Goal: Navigation & Orientation: Go to known website

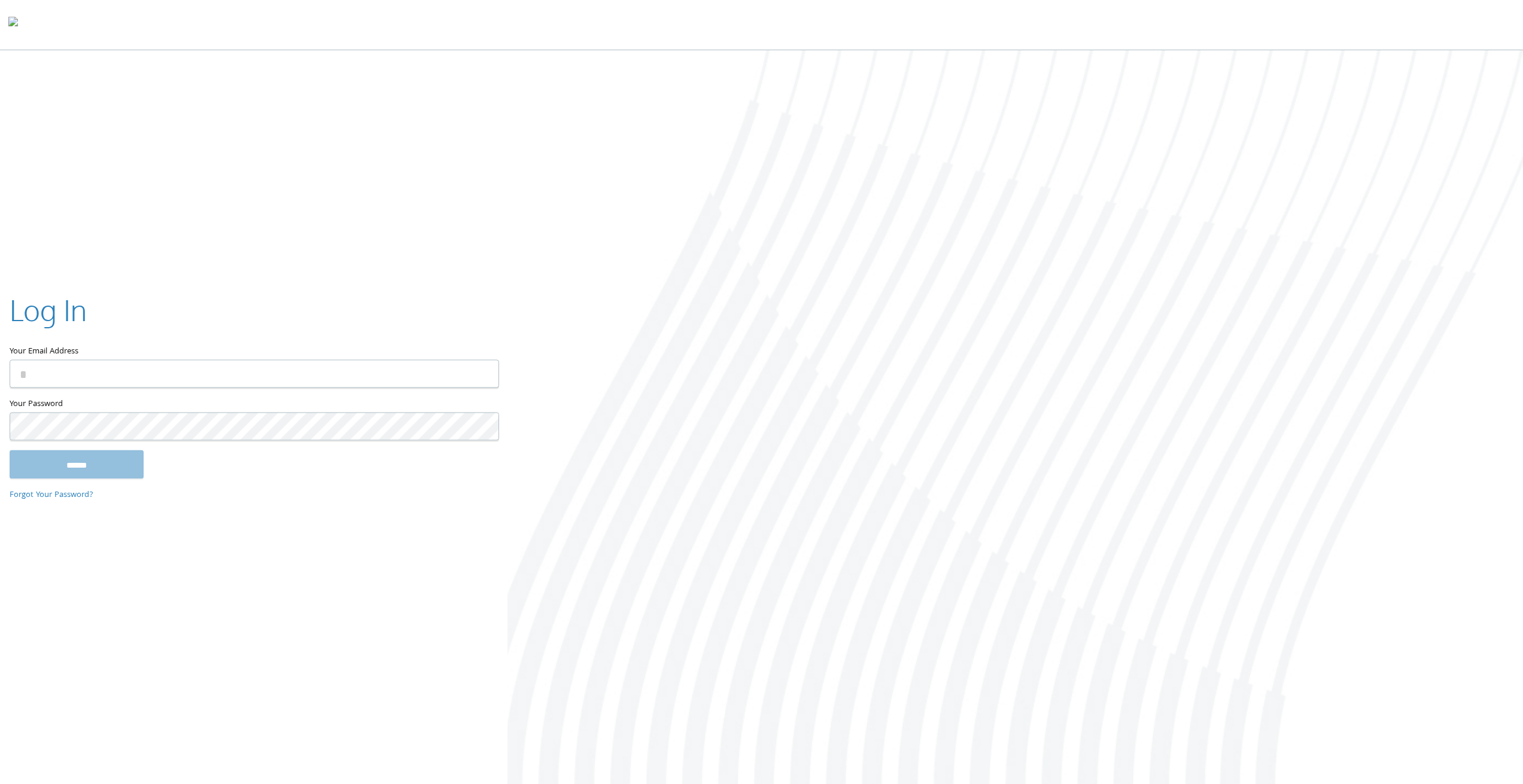
type input "**********"
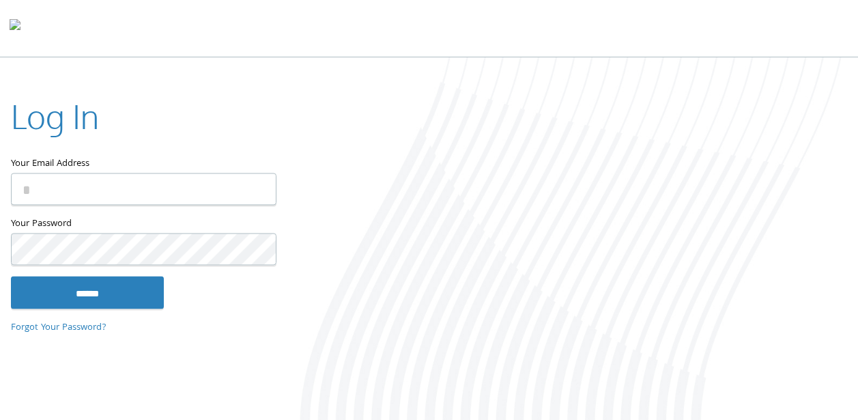
type input "**********"
